Goal: Information Seeking & Learning: Learn about a topic

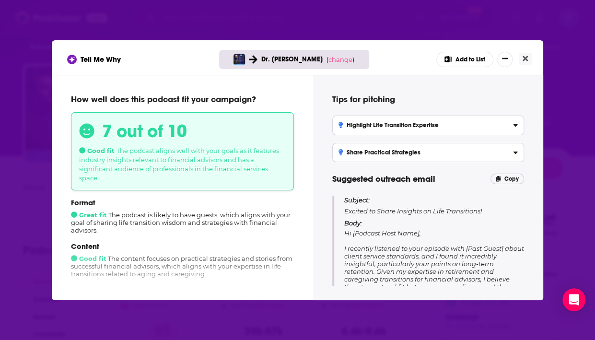
scroll to position [110, 0]
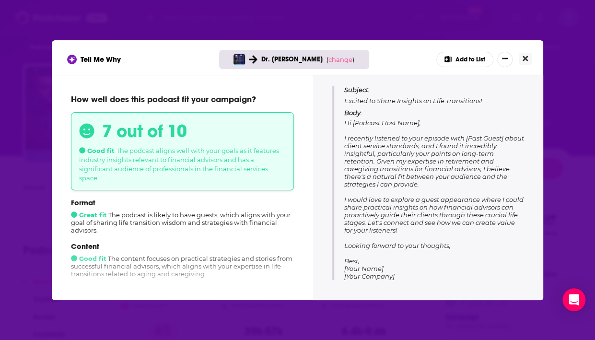
click at [523, 58] on icon "Close" at bounding box center [525, 59] width 5 height 8
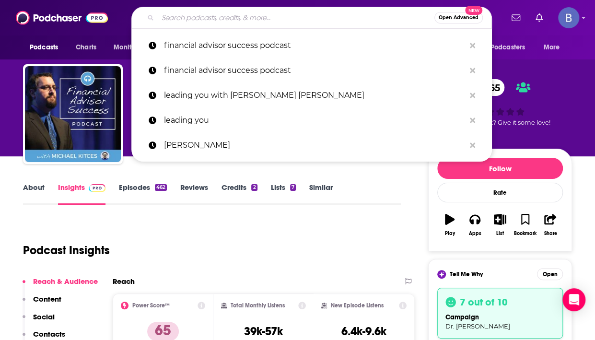
click at [190, 20] on input "Search podcasts, credits, & more..." at bounding box center [296, 17] width 277 height 15
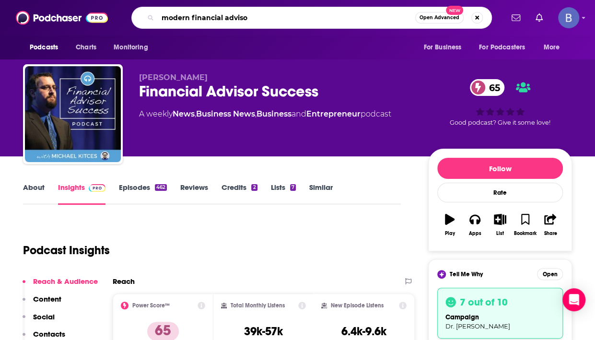
type input "modern financial advisor"
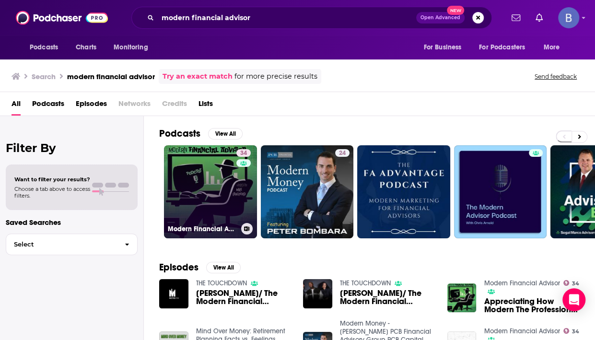
click at [191, 177] on link "34 Modern Financial Advisor" at bounding box center [210, 191] width 93 height 93
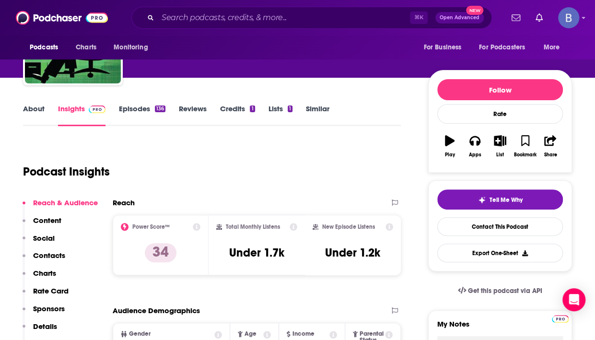
scroll to position [65, 0]
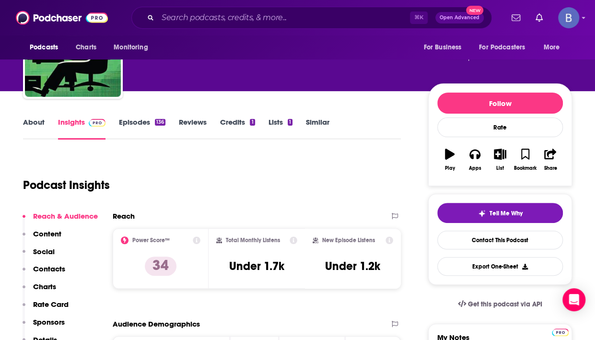
click at [31, 119] on link "About" at bounding box center [34, 129] width 22 height 22
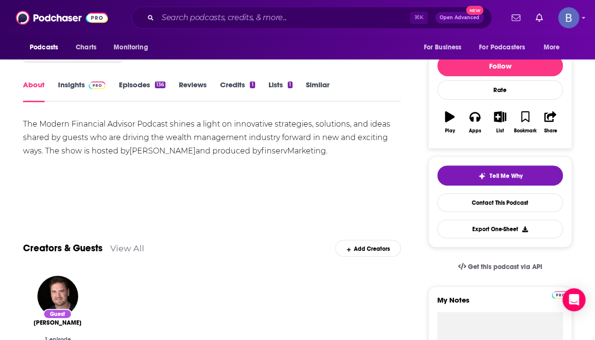
scroll to position [106, 0]
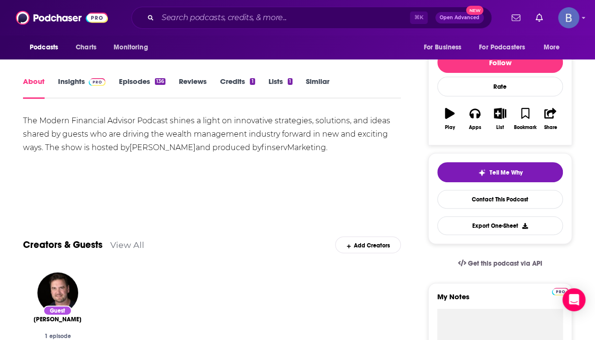
click at [134, 82] on link "Episodes 136" at bounding box center [142, 88] width 47 height 22
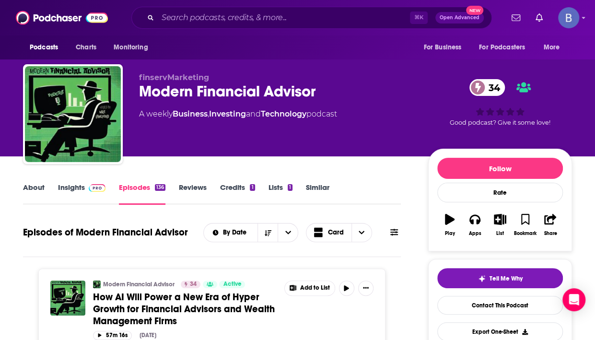
click at [70, 185] on link "Insights" at bounding box center [81, 194] width 47 height 22
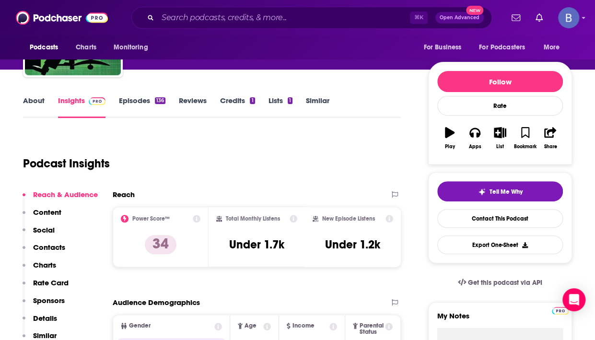
scroll to position [93, 0]
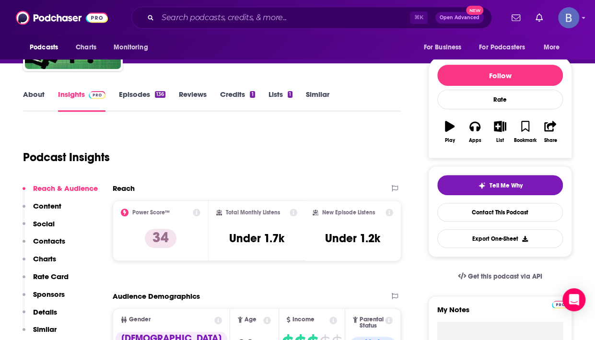
click at [32, 95] on link "About" at bounding box center [34, 101] width 22 height 22
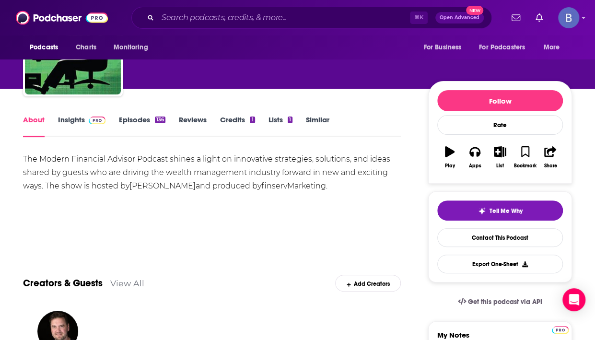
scroll to position [68, 0]
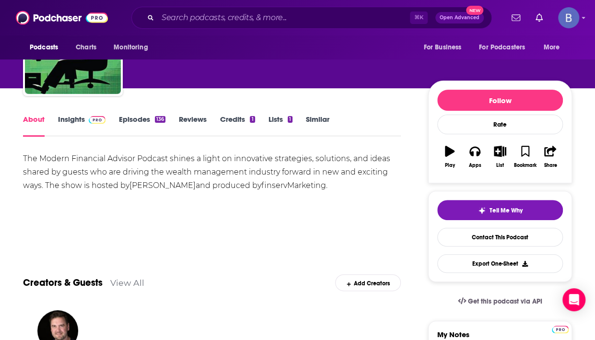
click at [76, 120] on link "Insights" at bounding box center [81, 126] width 47 height 22
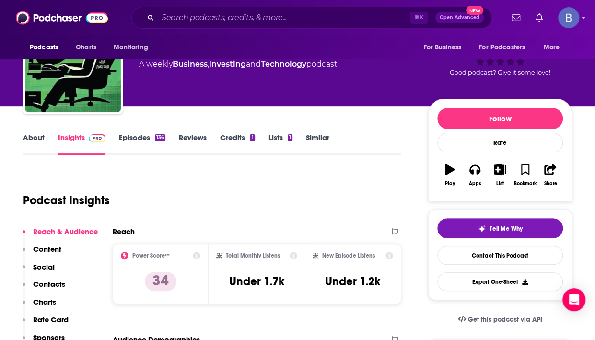
scroll to position [25, 0]
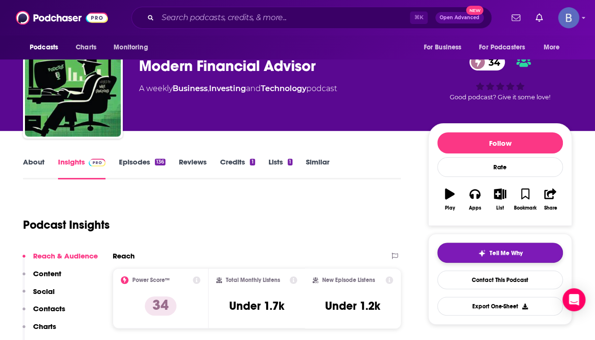
click at [475, 254] on button "Tell Me Why" at bounding box center [501, 253] width 126 height 20
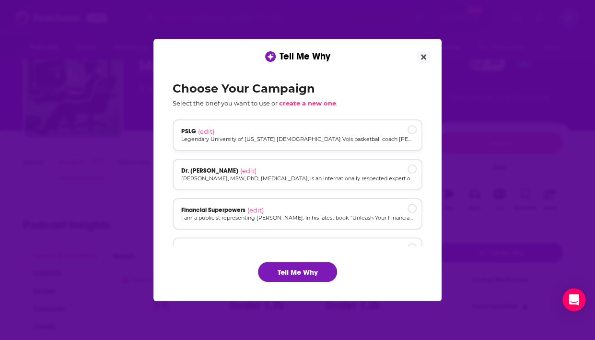
scroll to position [54, 0]
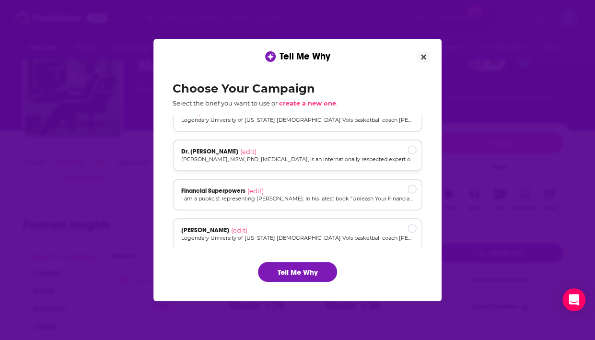
click at [260, 155] on p "[PERSON_NAME], MSW, PhD, [MEDICAL_DATA], is an internationally respected expert…" at bounding box center [297, 159] width 233 height 8
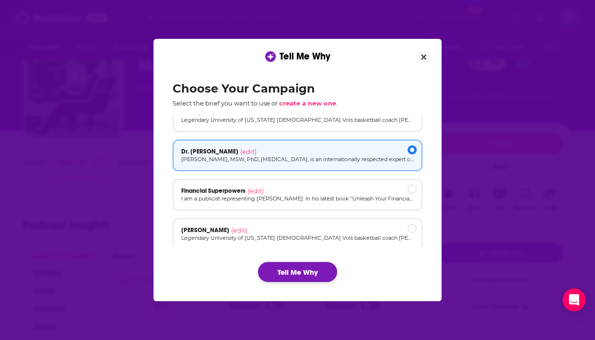
click at [297, 274] on button "Tell Me Why" at bounding box center [297, 272] width 79 height 20
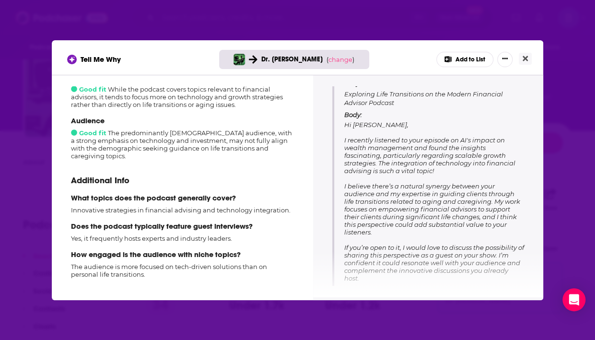
scroll to position [109, 0]
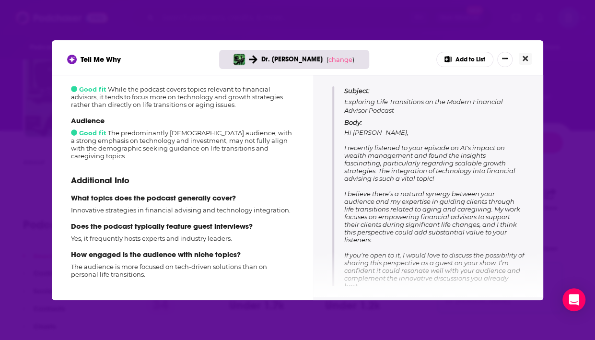
click at [521, 54] on button "Close" at bounding box center [525, 59] width 13 height 12
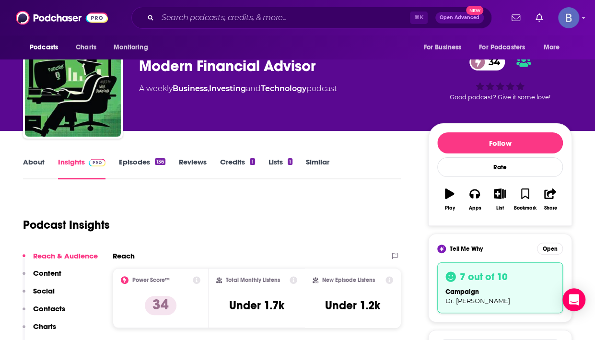
scroll to position [25, 0]
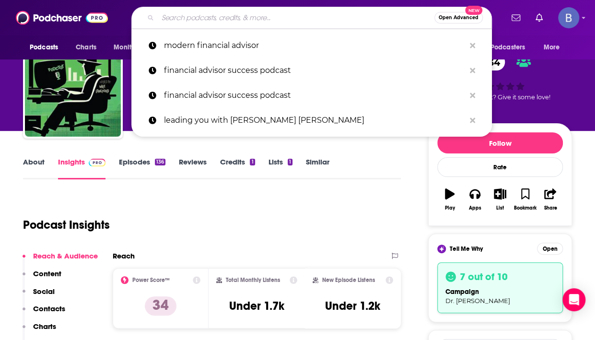
click at [185, 21] on input "Search podcasts, credits, & more..." at bounding box center [296, 17] width 277 height 15
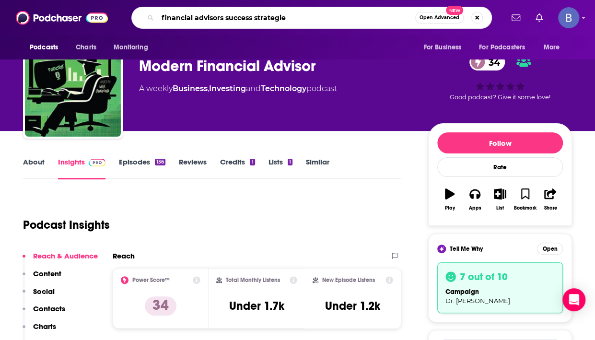
type input "financial advisors success strategies"
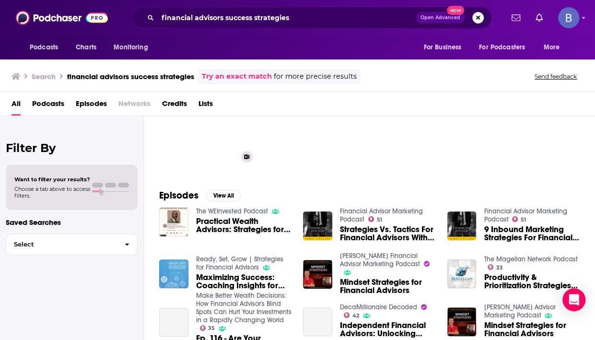
scroll to position [75, 0]
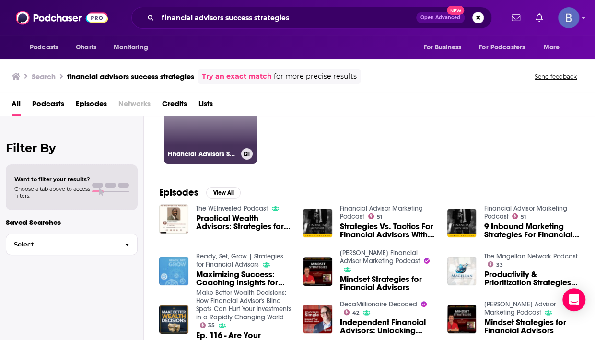
click at [185, 142] on link "Financial Advisors Success Strategies" at bounding box center [210, 117] width 93 height 93
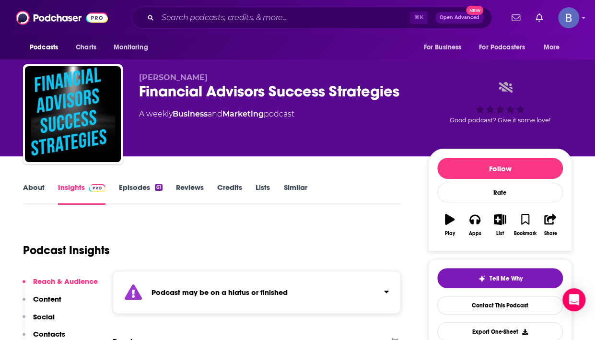
click at [142, 185] on link "Episodes 61" at bounding box center [141, 194] width 44 height 22
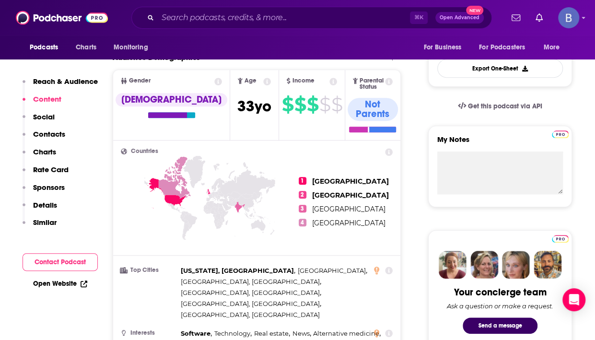
scroll to position [329, 0]
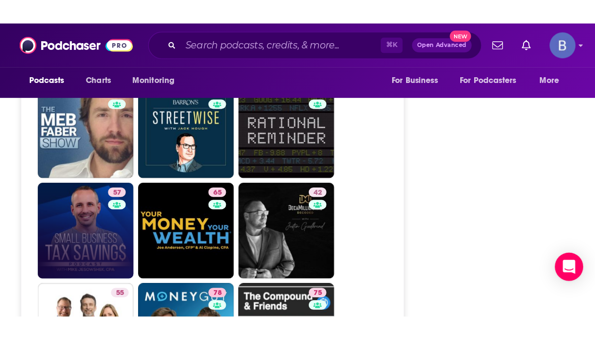
scroll to position [2504, 0]
